Goal: Information Seeking & Learning: Learn about a topic

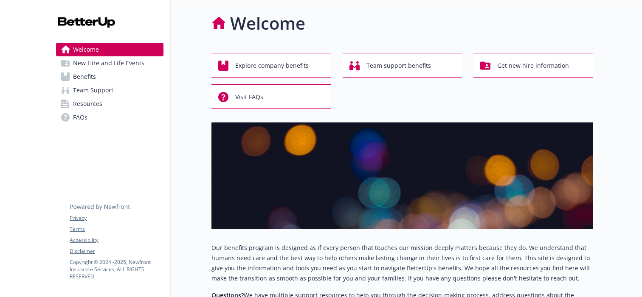
click at [123, 79] on link "Benefits" at bounding box center [109, 77] width 107 height 14
